Goal: Transaction & Acquisition: Purchase product/service

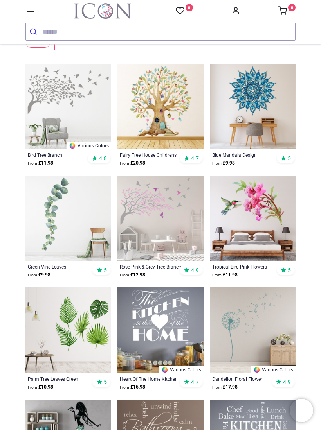
scroll to position [138, 0]
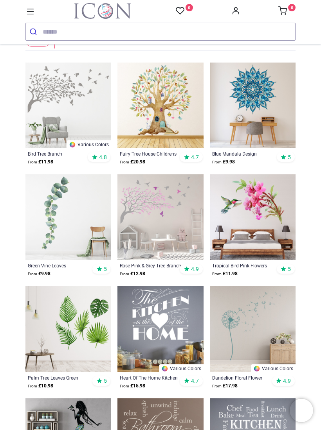
click at [76, 205] on img at bounding box center [68, 217] width 86 height 86
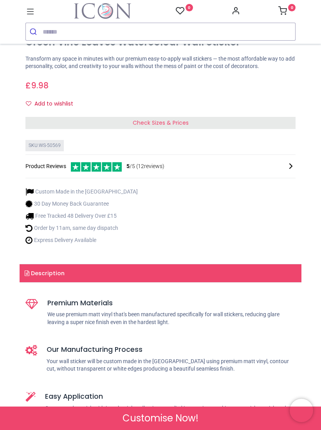
scroll to position [336, 0]
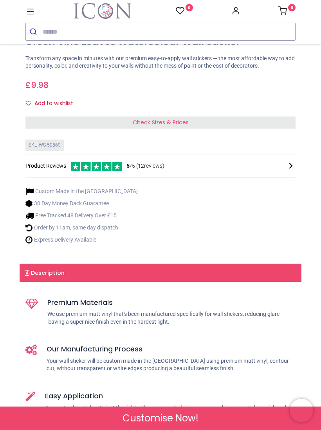
click at [291, 116] on div "Check Sizes & Prices" at bounding box center [160, 122] width 270 height 13
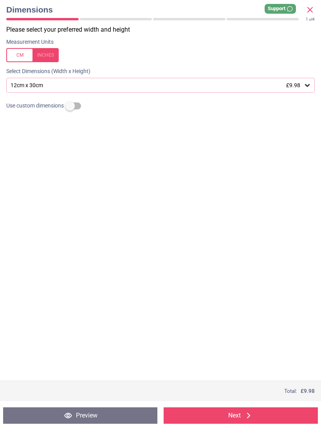
click at [310, 87] on icon at bounding box center [307, 85] width 8 height 8
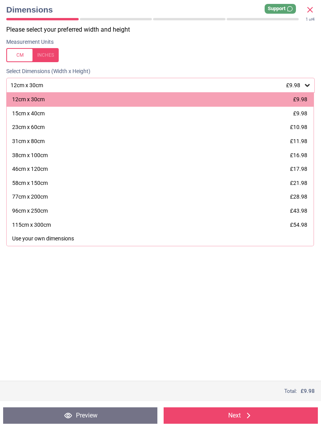
click at [25, 197] on div "77cm x 200cm" at bounding box center [30, 197] width 36 height 8
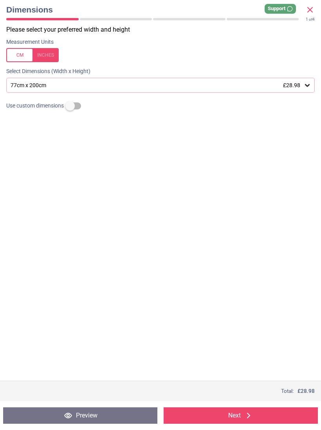
click at [309, 88] on icon at bounding box center [307, 85] width 8 height 8
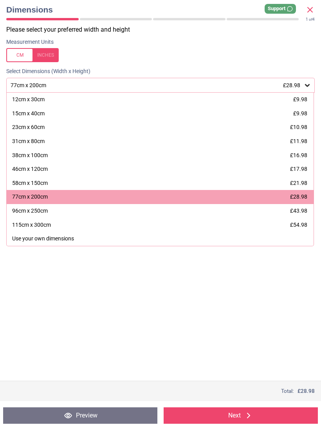
click at [305, 181] on span "£21.98" at bounding box center [298, 183] width 17 height 6
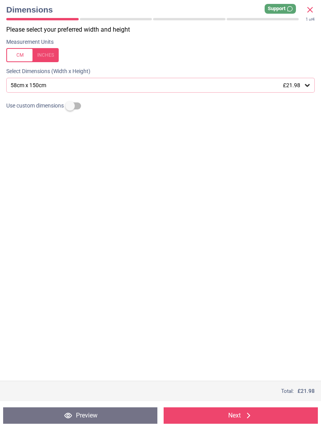
click at [250, 417] on icon at bounding box center [248, 415] width 9 height 9
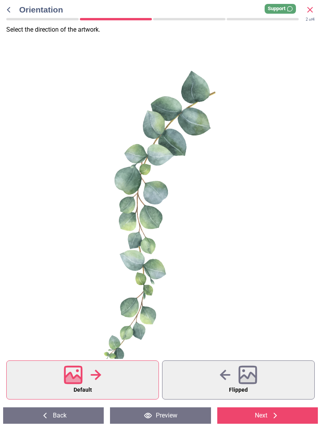
click at [122, 379] on button "Default" at bounding box center [82, 379] width 152 height 39
click at [89, 377] on div at bounding box center [83, 375] width 38 height 20
click at [75, 378] on icon at bounding box center [73, 380] width 17 height 14
click at [247, 257] on div at bounding box center [159, 217] width 319 height 292
click at [80, 383] on icon at bounding box center [73, 375] width 17 height 17
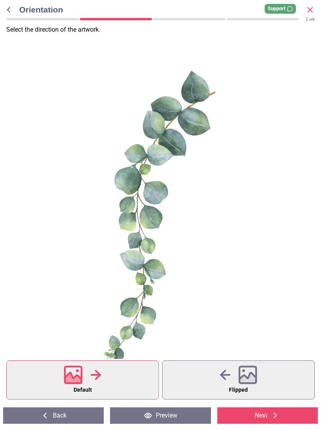
click at [272, 417] on icon at bounding box center [274, 415] width 9 height 9
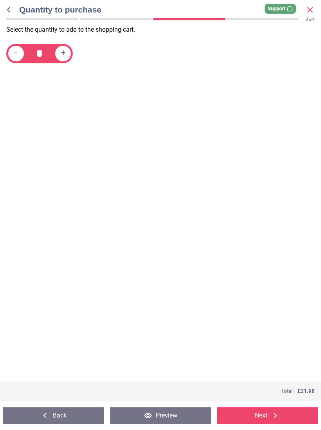
click at [266, 412] on button "Next" at bounding box center [267, 415] width 100 height 16
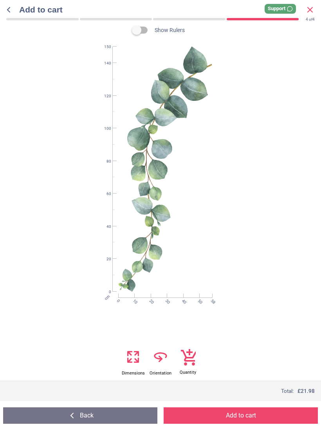
click at [240, 412] on button "Add to cart" at bounding box center [240, 415] width 154 height 16
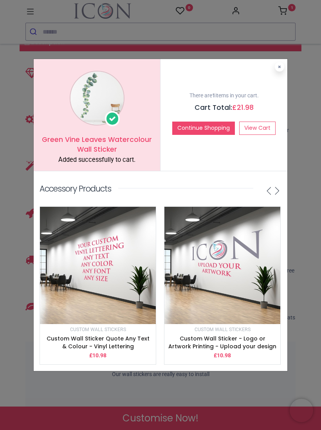
click at [268, 126] on link "View Cart" at bounding box center [257, 128] width 36 height 13
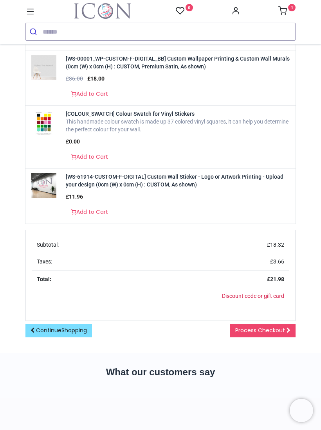
scroll to position [301, 0]
click at [275, 326] on span "Process Checkout" at bounding box center [260, 330] width 50 height 8
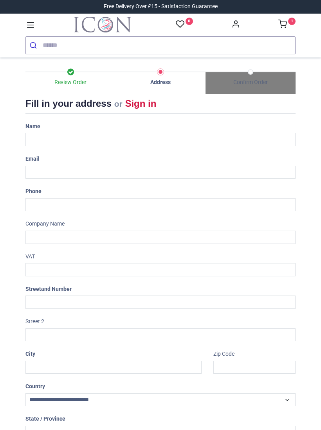
select select "***"
click at [80, 128] on div "Name" at bounding box center [160, 133] width 281 height 26
click at [73, 136] on input "text" at bounding box center [160, 139] width 270 height 13
type input "**********"
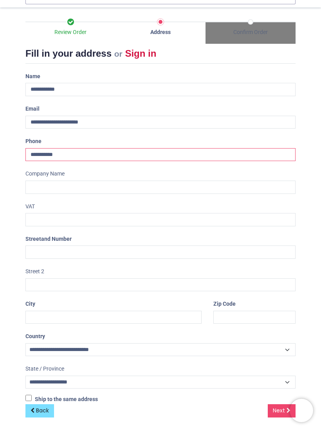
scroll to position [50, 0]
type input "**********"
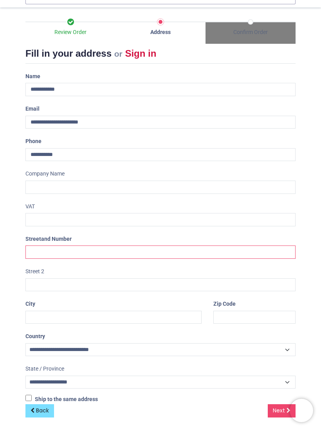
click at [84, 253] on input "text" at bounding box center [160, 251] width 270 height 13
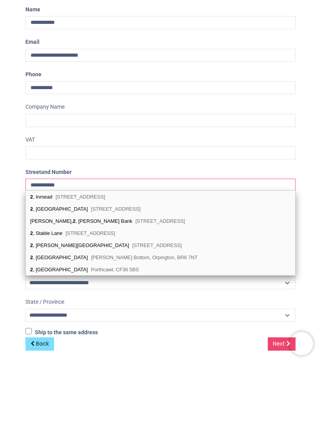
type input "**********"
click at [150, 181] on input "text" at bounding box center [160, 187] width 270 height 13
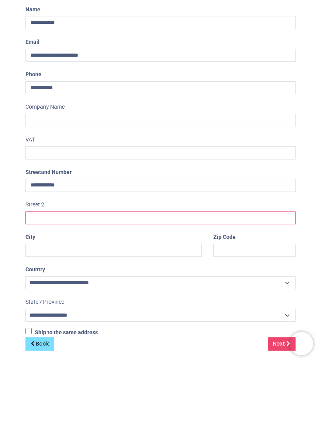
click at [57, 278] on input "text" at bounding box center [160, 284] width 270 height 13
type input "**********"
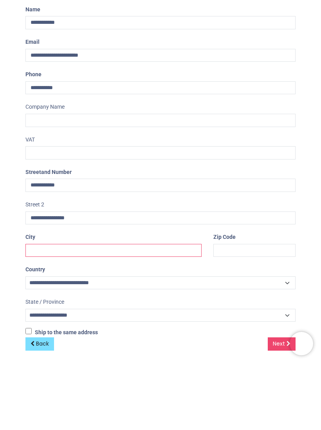
click at [59, 311] on input "text" at bounding box center [113, 317] width 176 height 13
type input "**********"
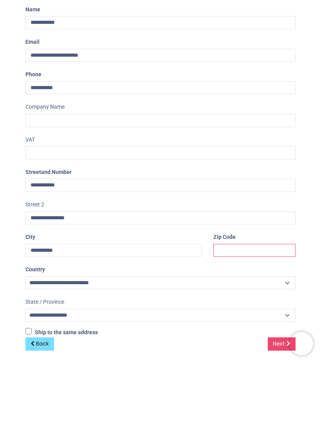
click at [252, 311] on input "text" at bounding box center [254, 317] width 82 height 13
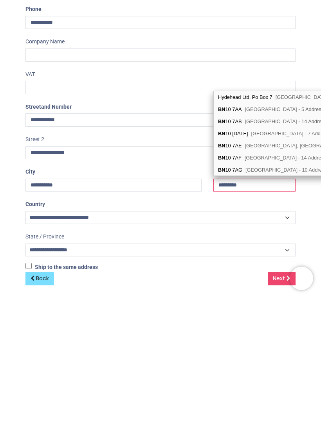
type input "********"
click at [283, 407] on span "Next" at bounding box center [278, 411] width 12 height 8
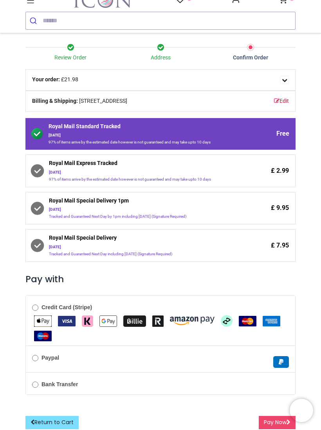
scroll to position [24, 0]
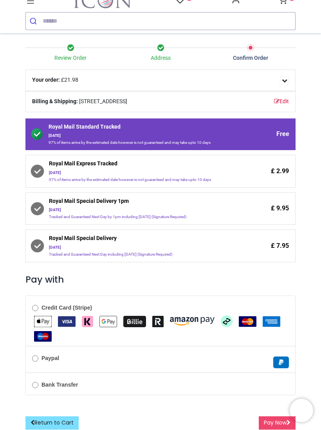
click at [271, 419] on button "Pay Now" at bounding box center [276, 422] width 37 height 13
click at [268, 420] on div at bounding box center [160, 215] width 321 height 430
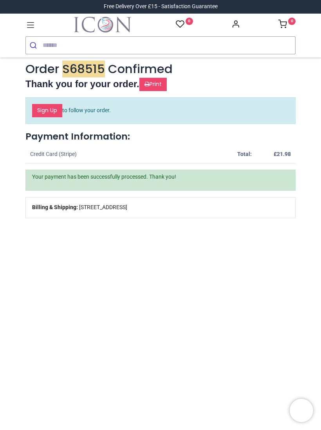
click at [56, 107] on link "Sign Up" at bounding box center [47, 110] width 30 height 13
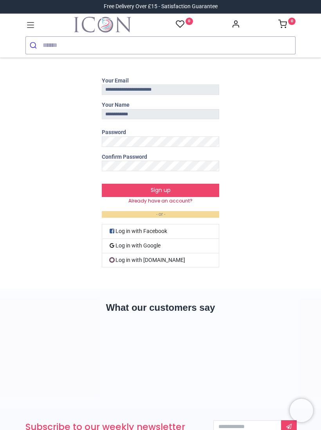
click at [198, 184] on button "Sign up" at bounding box center [160, 190] width 117 height 13
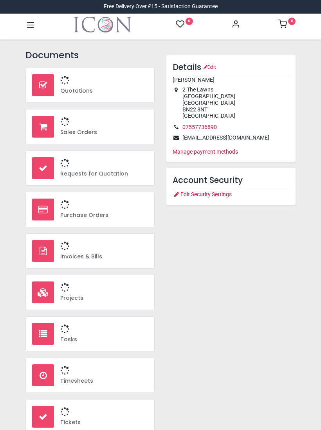
type input "**********"
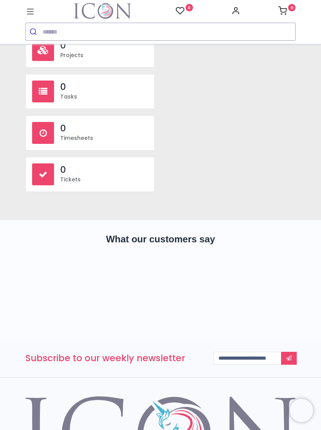
scroll to position [248, 0]
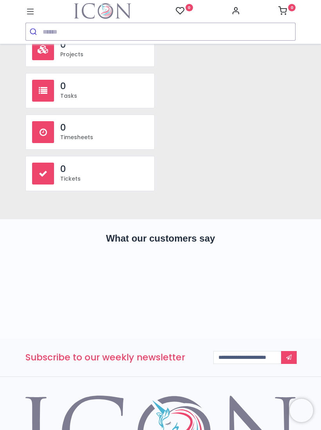
click at [295, 357] on link at bounding box center [289, 357] width 16 height 13
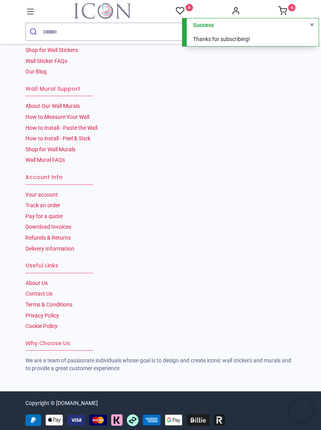
scroll to position [757, 0]
